Goal: Task Accomplishment & Management: Manage account settings

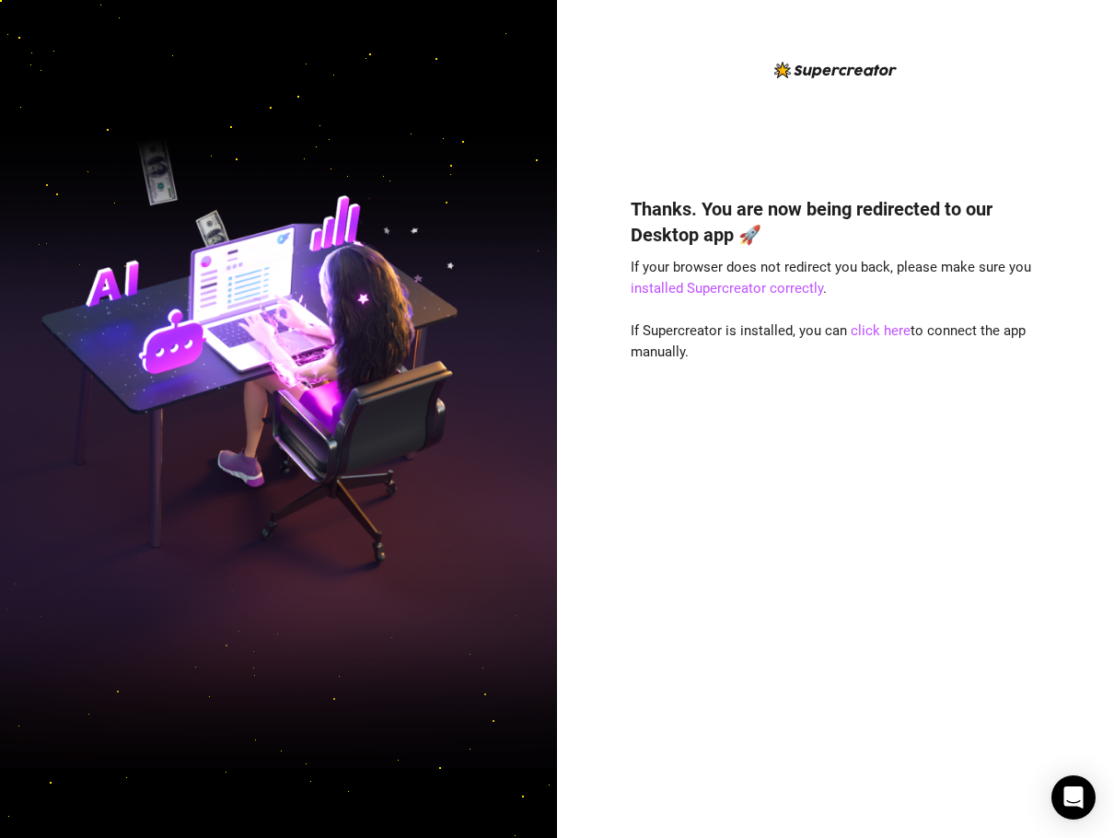
click at [740, 569] on div "Thanks. You are now being redirected to our Desktop app 🚀 If your browser does …" at bounding box center [836, 489] width 411 height 637
click at [862, 338] on link "click here" at bounding box center [881, 330] width 60 height 17
click at [862, 333] on link "click here" at bounding box center [881, 330] width 60 height 17
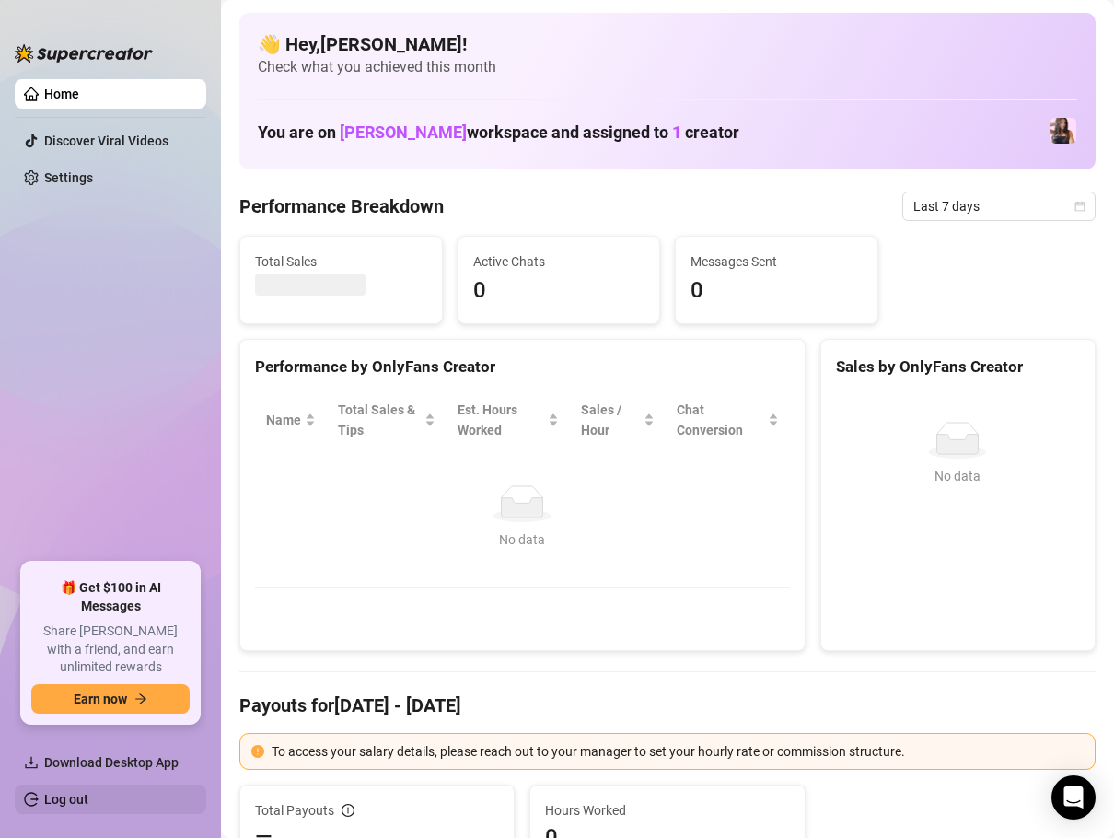
click at [88, 794] on link "Log out" at bounding box center [66, 799] width 44 height 15
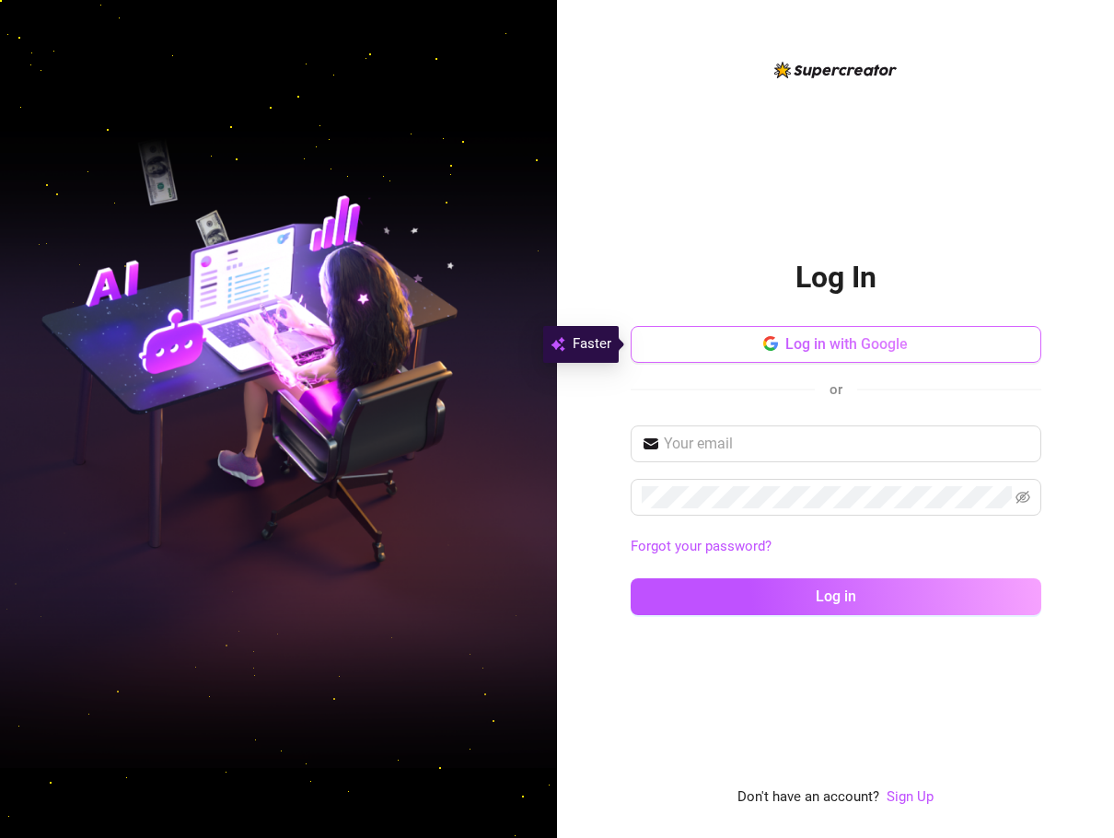
click at [917, 354] on button "Log in with Google" at bounding box center [836, 344] width 411 height 37
